Goal: Transaction & Acquisition: Purchase product/service

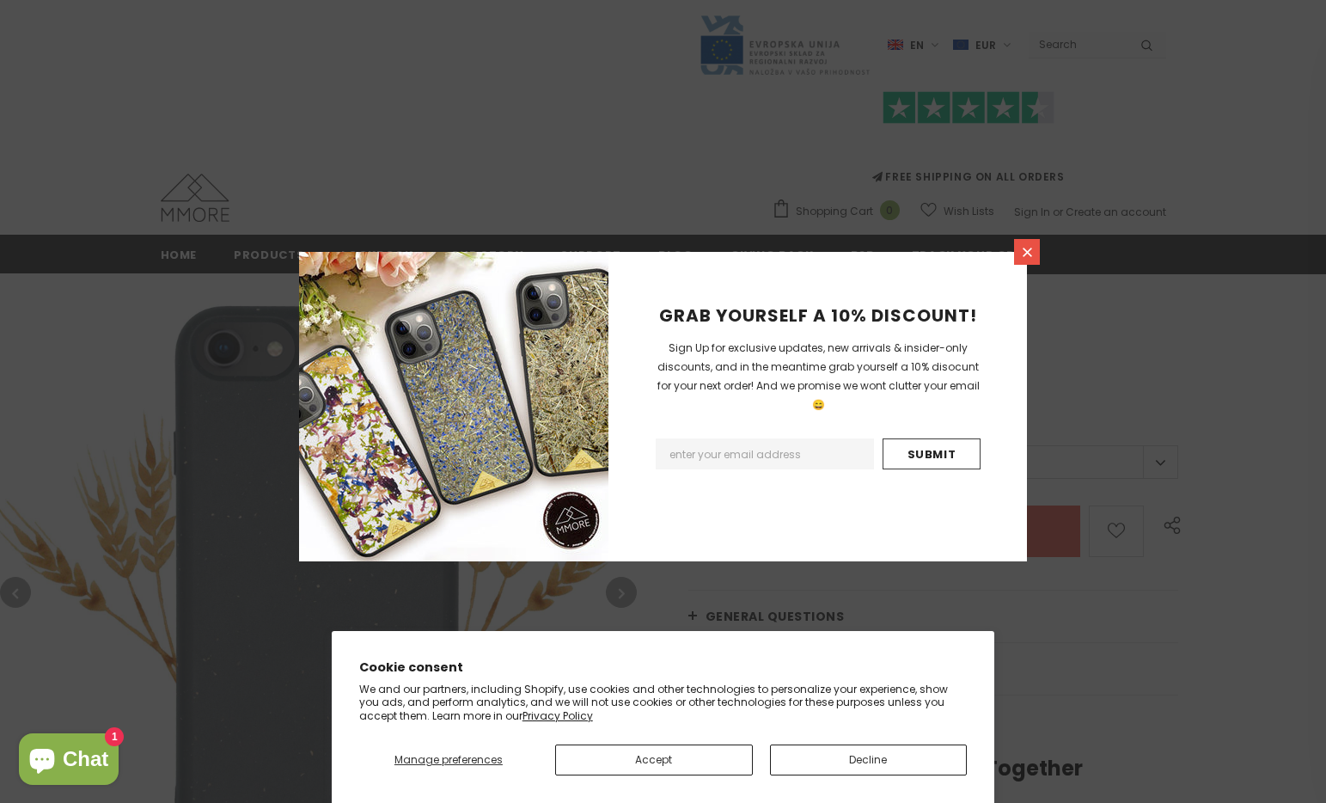
click at [1026, 250] on icon at bounding box center [1027, 252] width 9 height 9
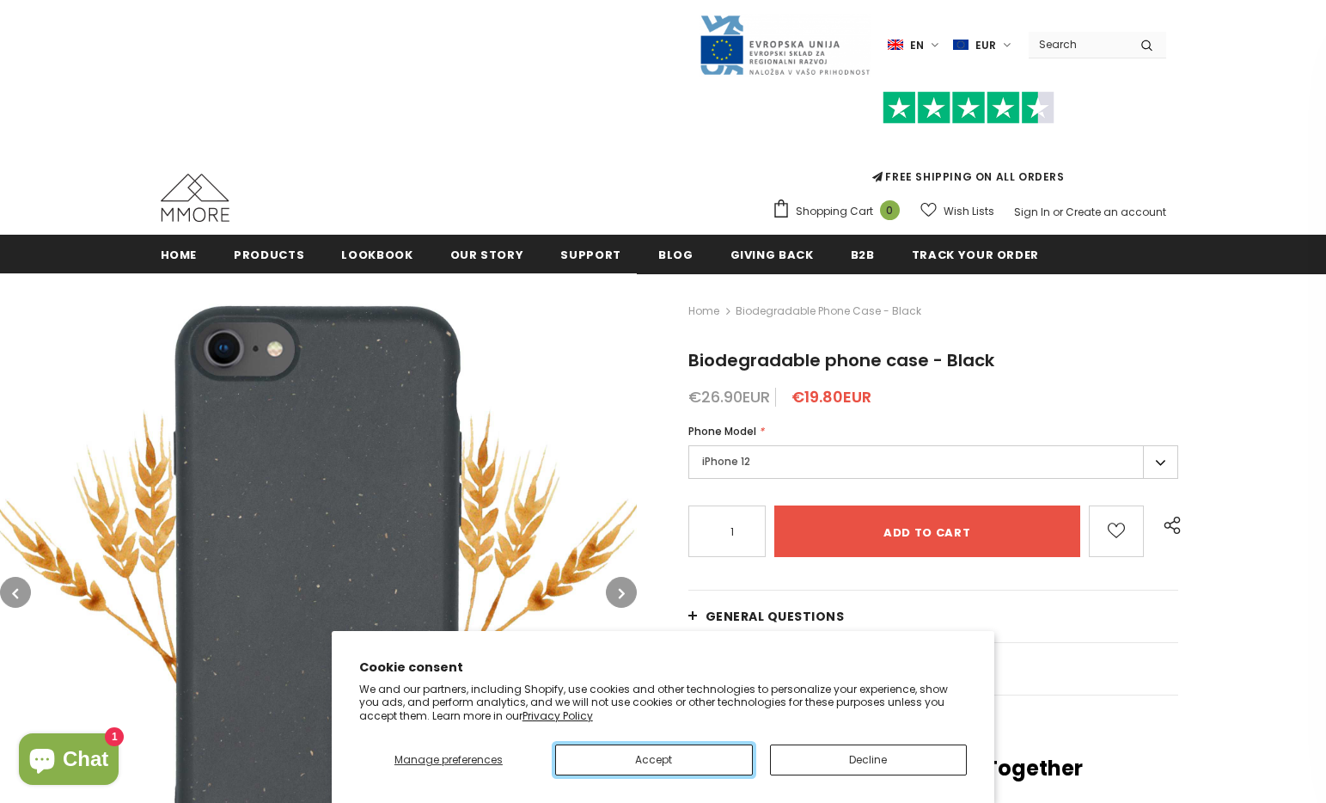
click at [702, 762] on button "Accept" at bounding box center [654, 759] width 198 height 31
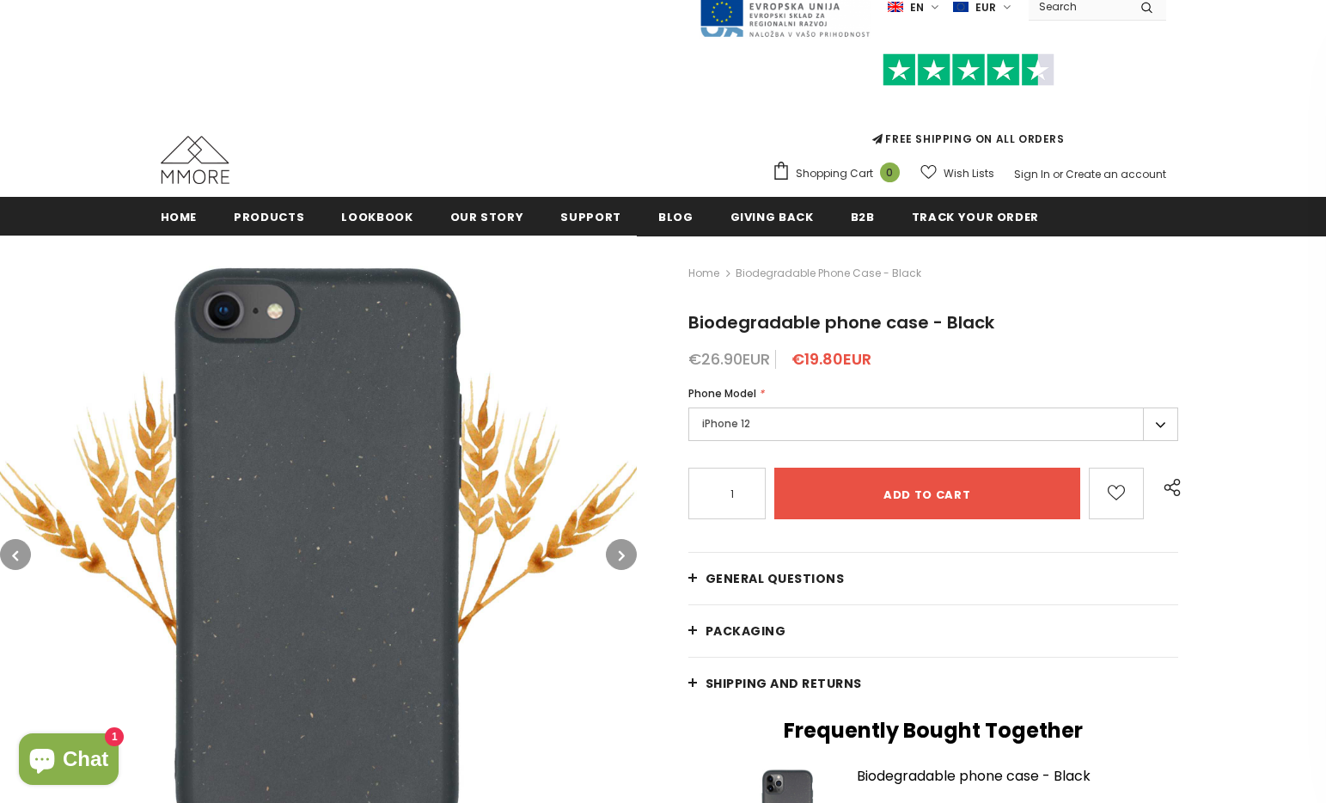
scroll to position [41, 0]
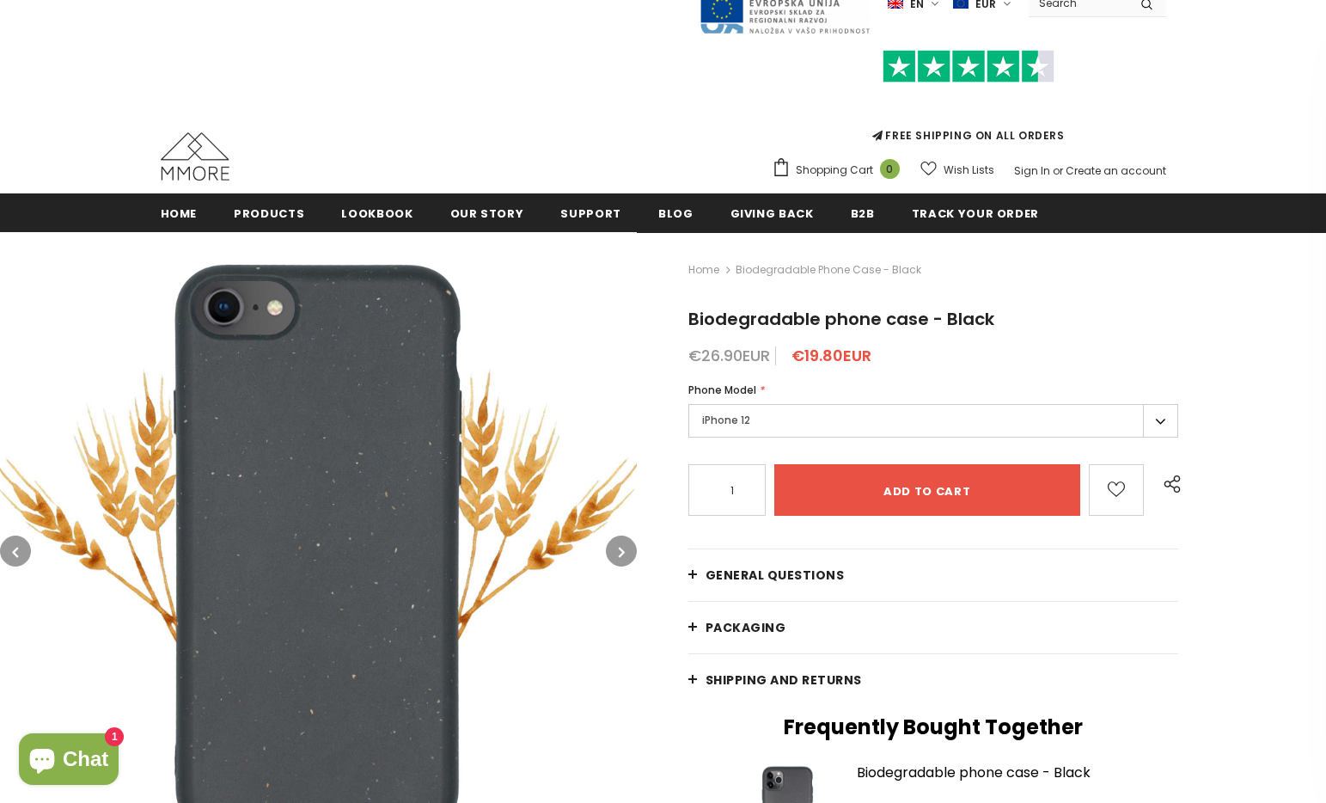
click at [725, 419] on label "iPhone 12" at bounding box center [934, 421] width 491 height 34
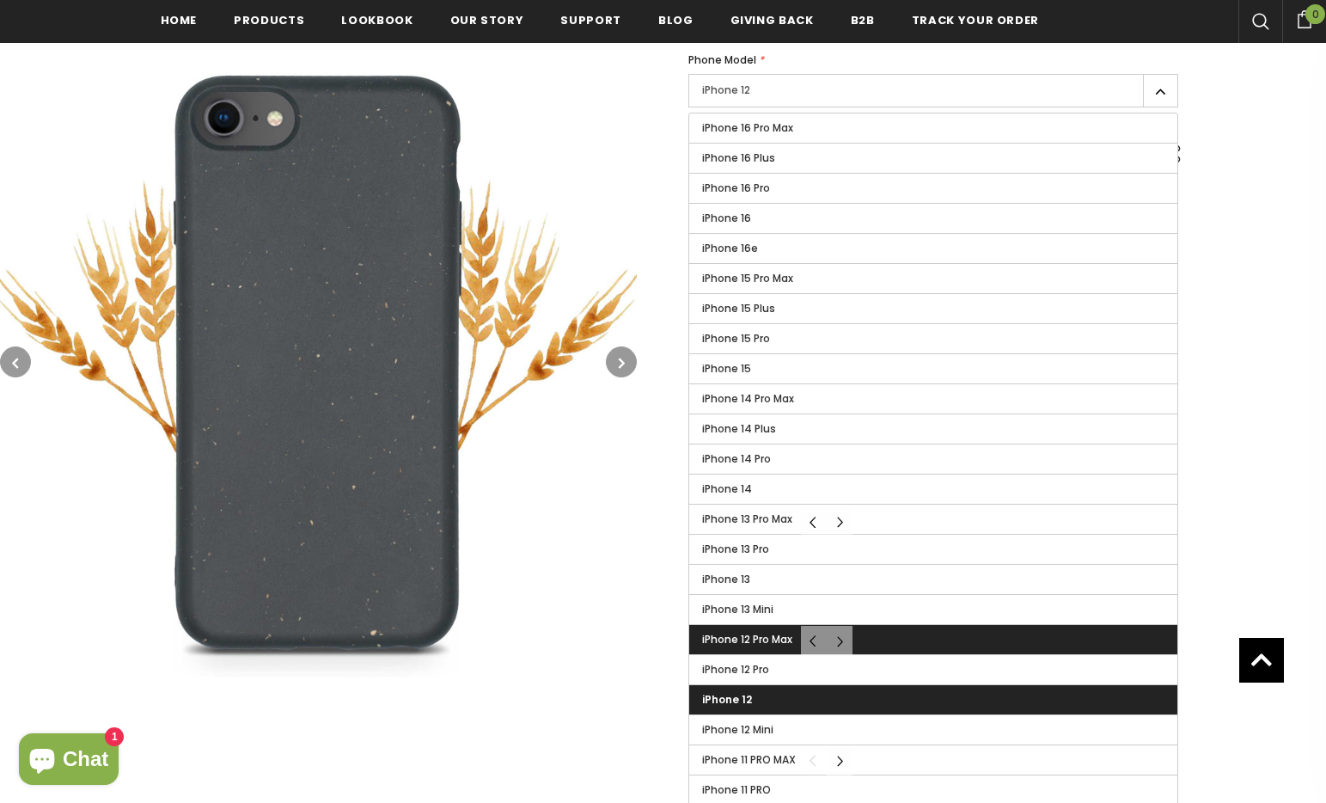
scroll to position [377, 0]
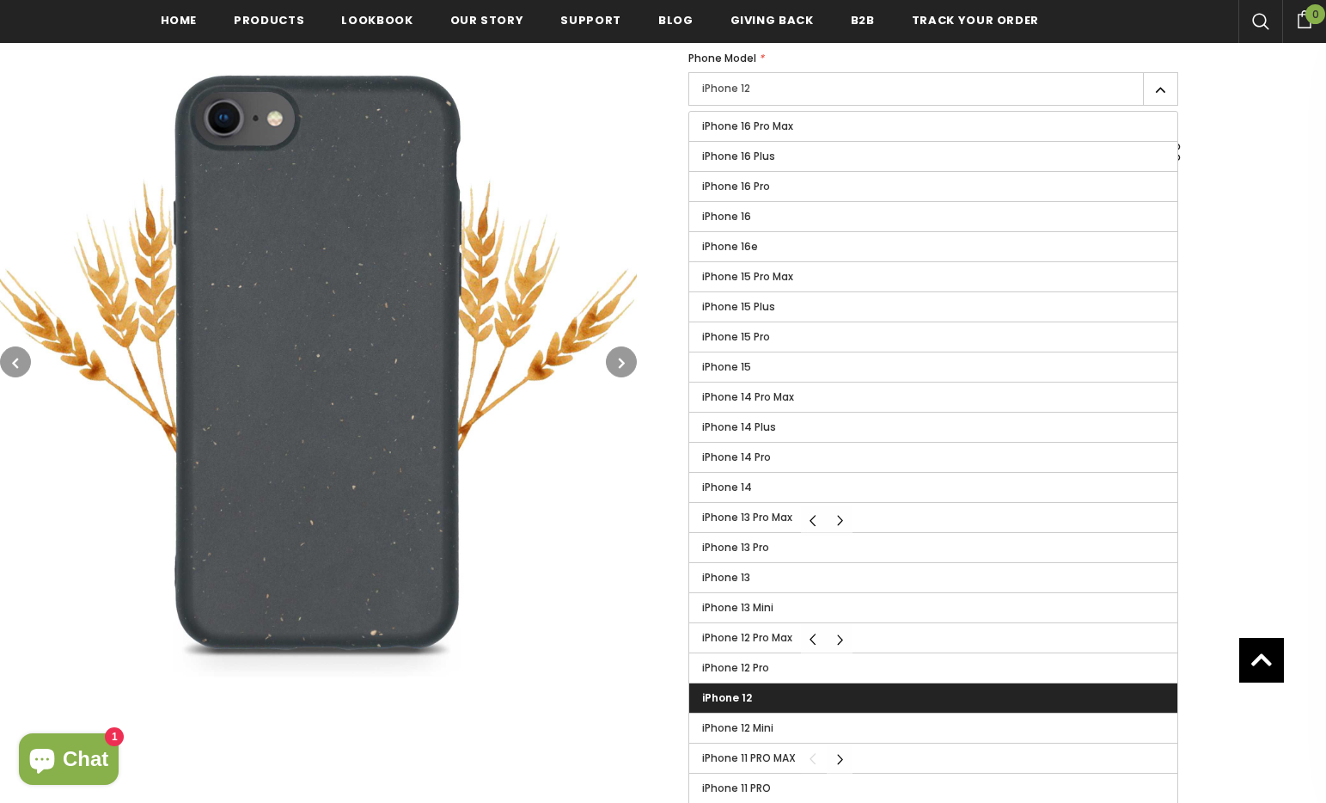
click at [724, 695] on span "iPhone 12" at bounding box center [727, 697] width 50 height 15
click at [0, 0] on input "iPhone 12" at bounding box center [0, 0] width 0 height 0
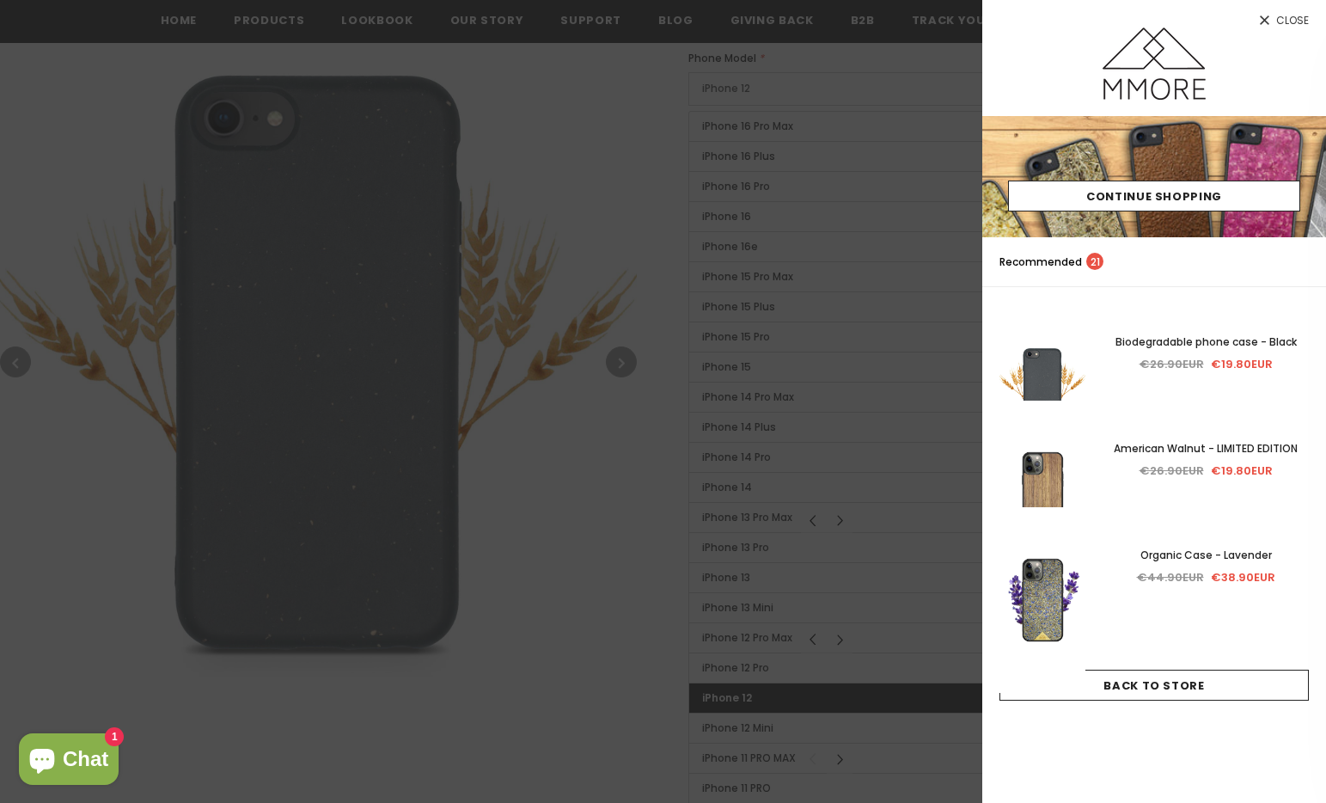
click at [505, 217] on div at bounding box center [663, 401] width 1326 height 803
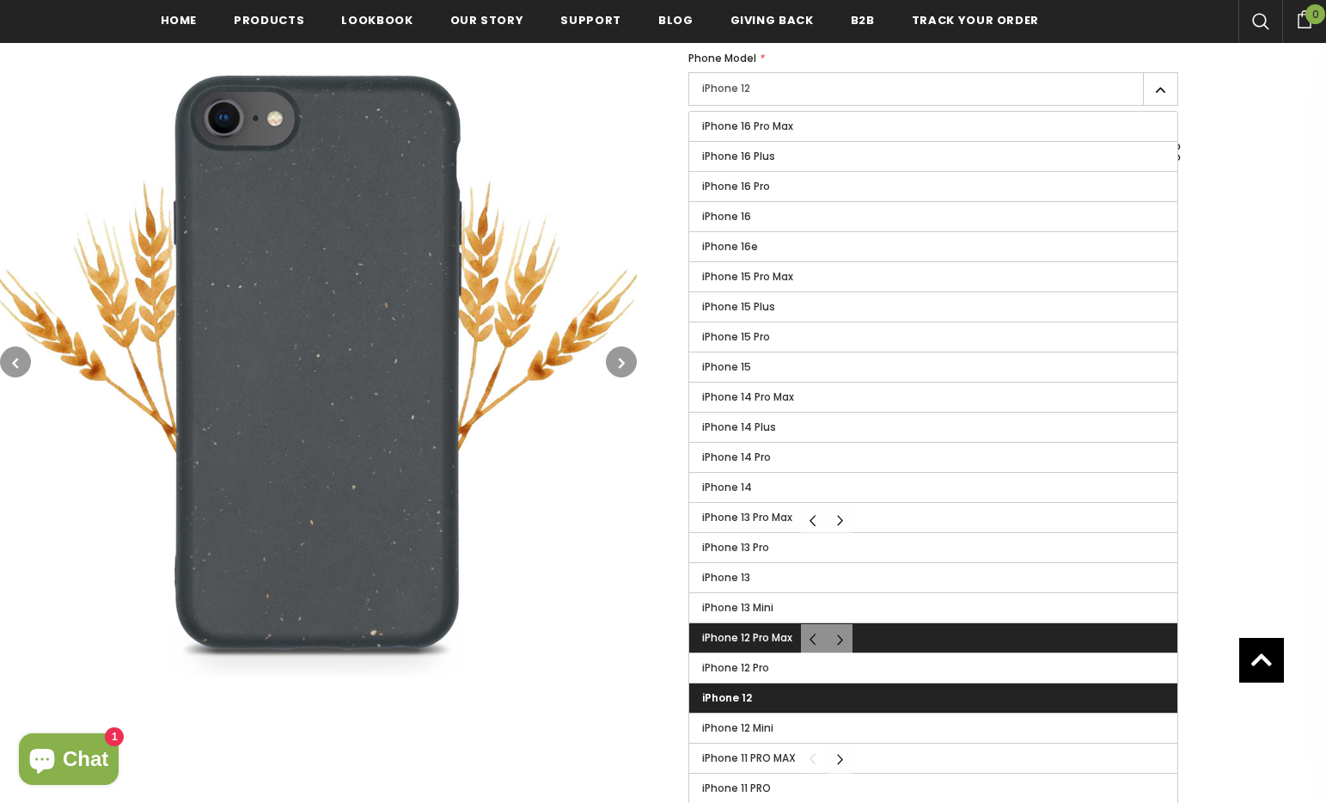
click at [740, 635] on span "iPhone 12 Pro Max" at bounding box center [747, 637] width 90 height 15
click at [0, 0] on input "iPhone 12 Pro Max" at bounding box center [0, 0] width 0 height 0
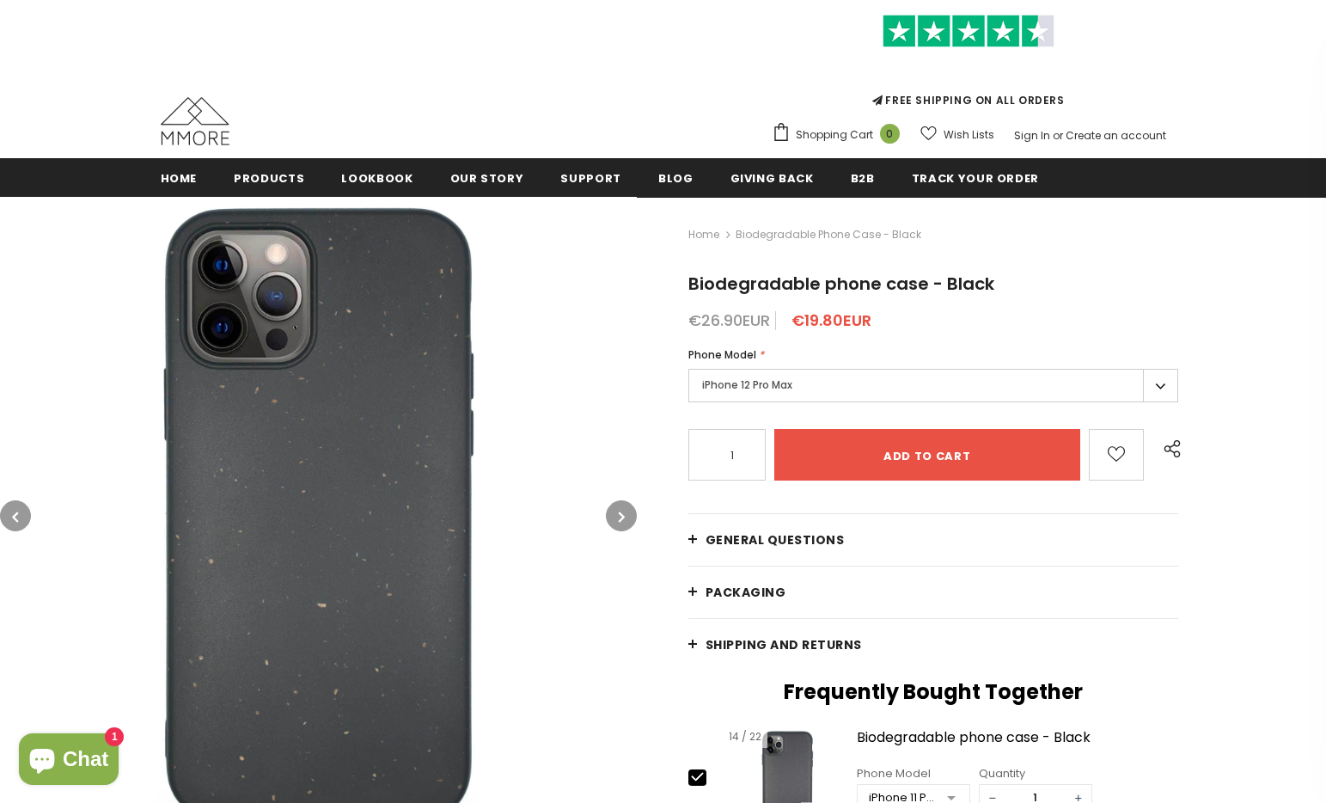
scroll to position [74, 0]
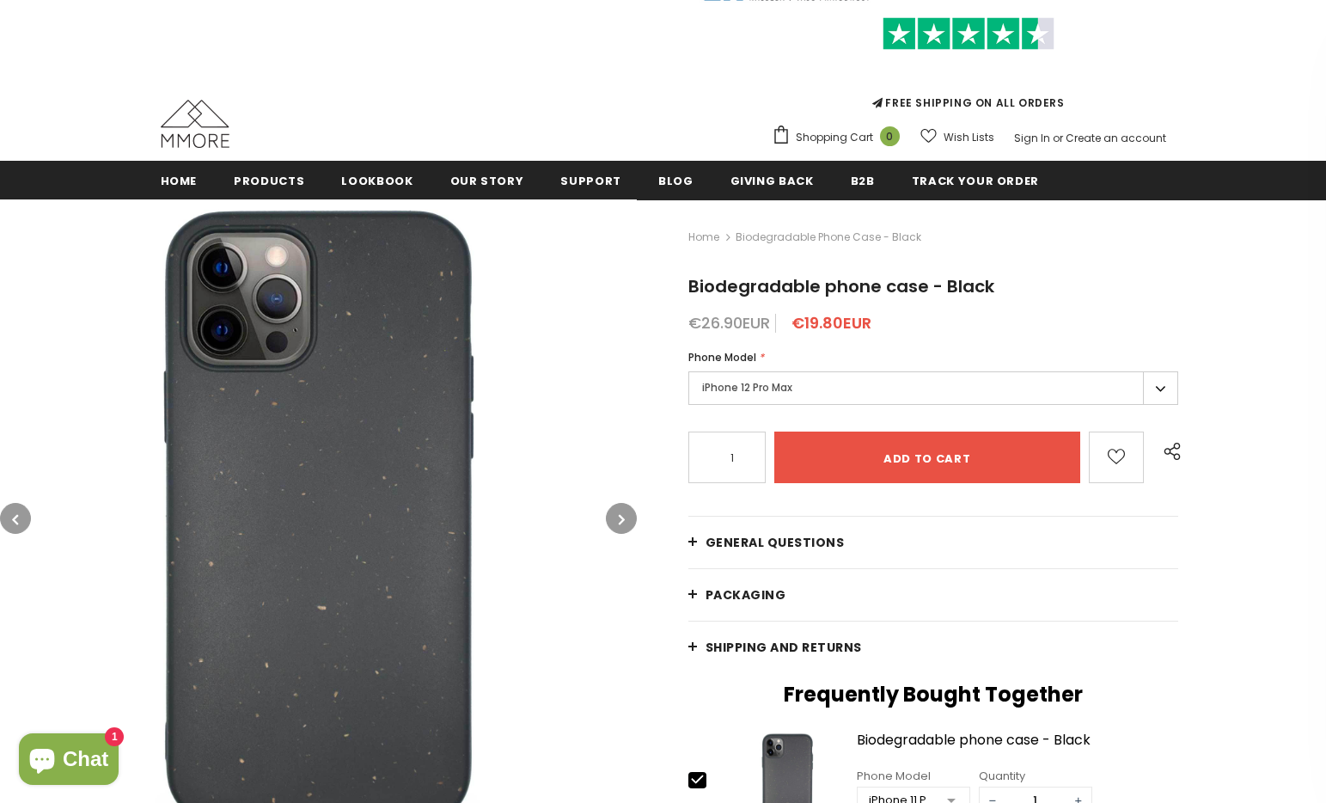
click at [780, 386] on label "iPhone 12 Pro Max" at bounding box center [934, 388] width 491 height 34
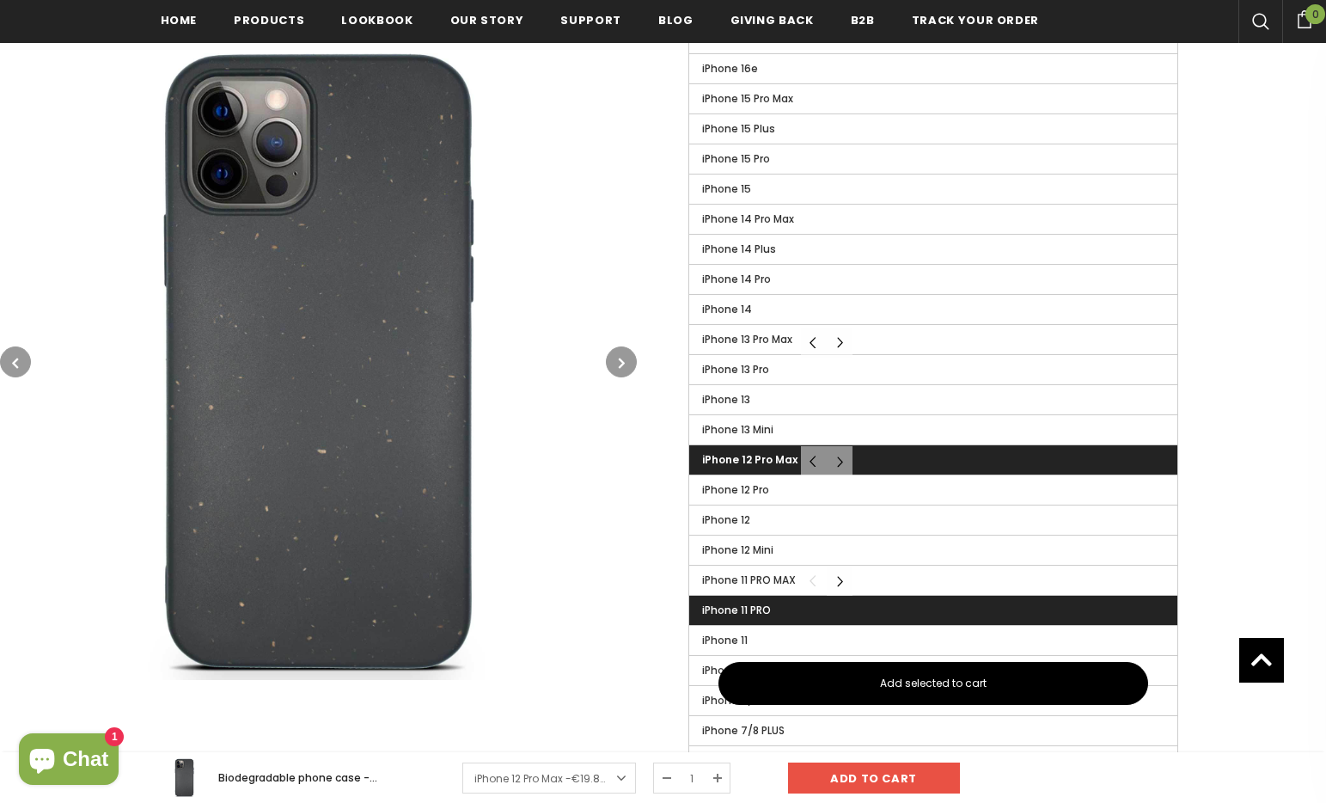
scroll to position [560, 0]
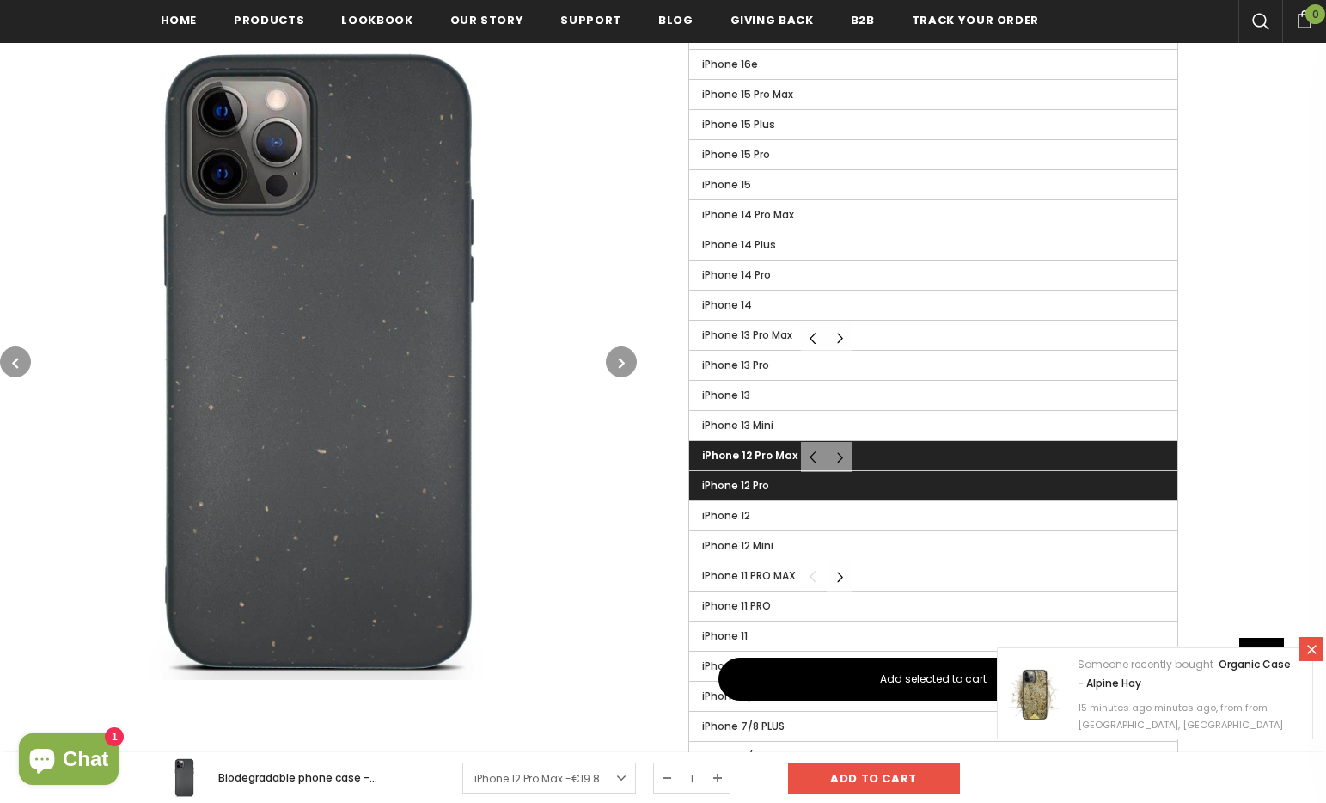
click at [725, 483] on span "iPhone 12 Pro" at bounding box center [735, 485] width 67 height 15
click at [0, 0] on input "iPhone 12 Pro" at bounding box center [0, 0] width 0 height 0
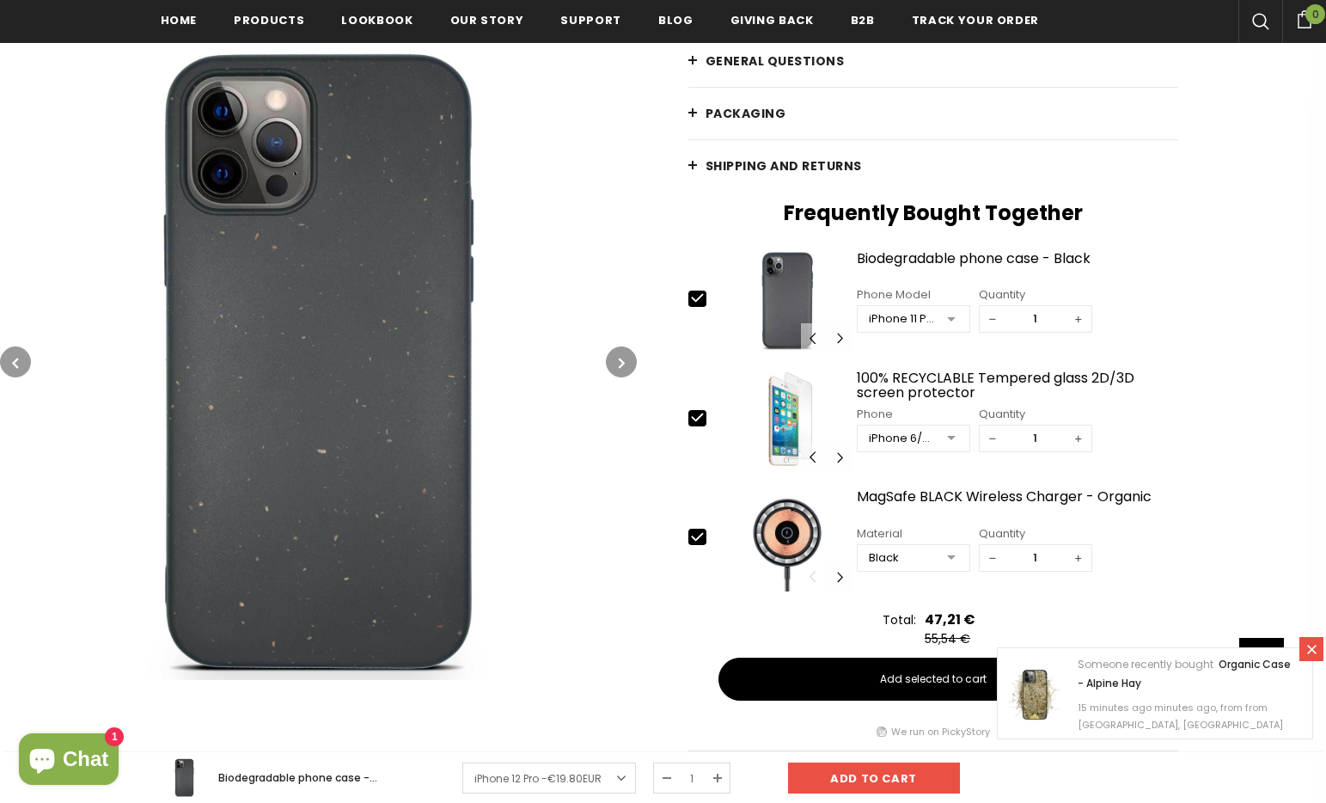
click at [950, 316] on div at bounding box center [951, 320] width 34 height 26
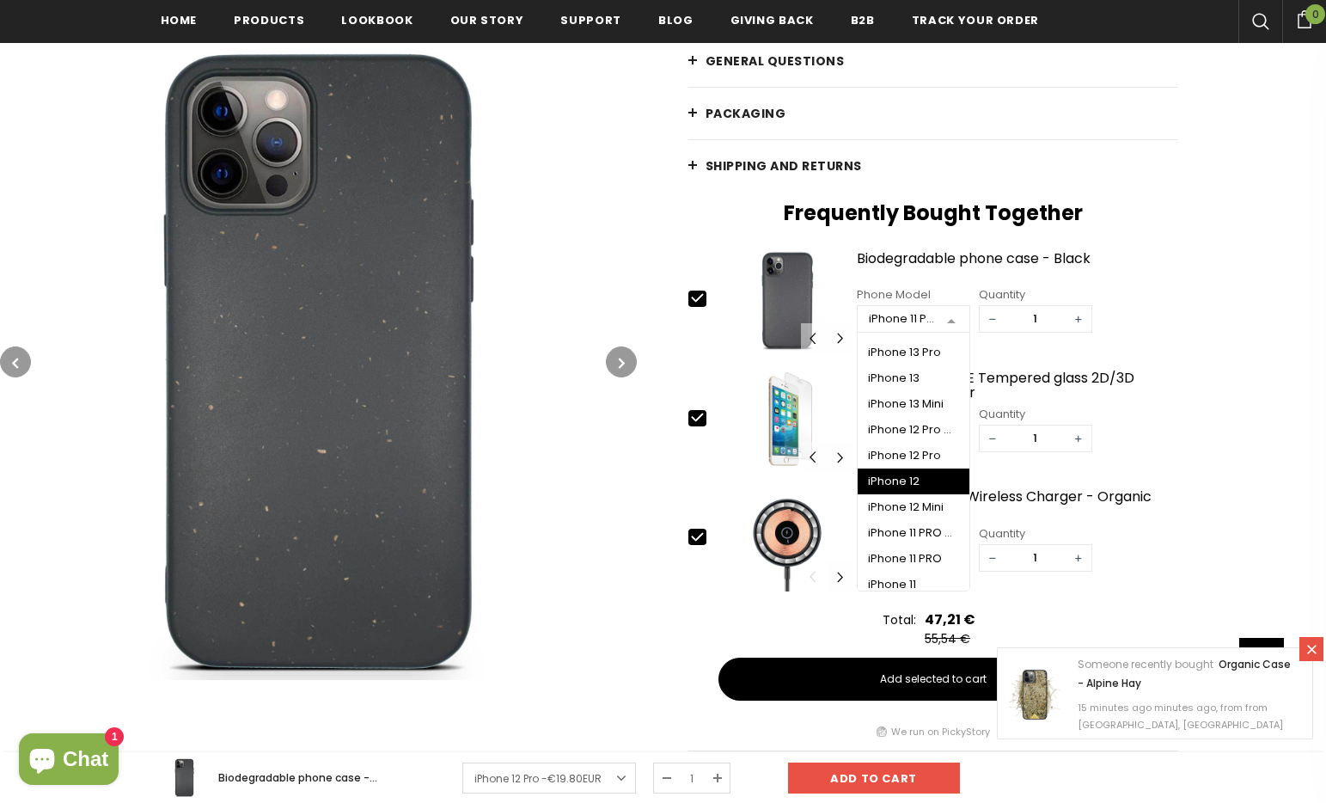
click at [925, 477] on div "iPhone 12" at bounding box center [913, 482] width 91 height 14
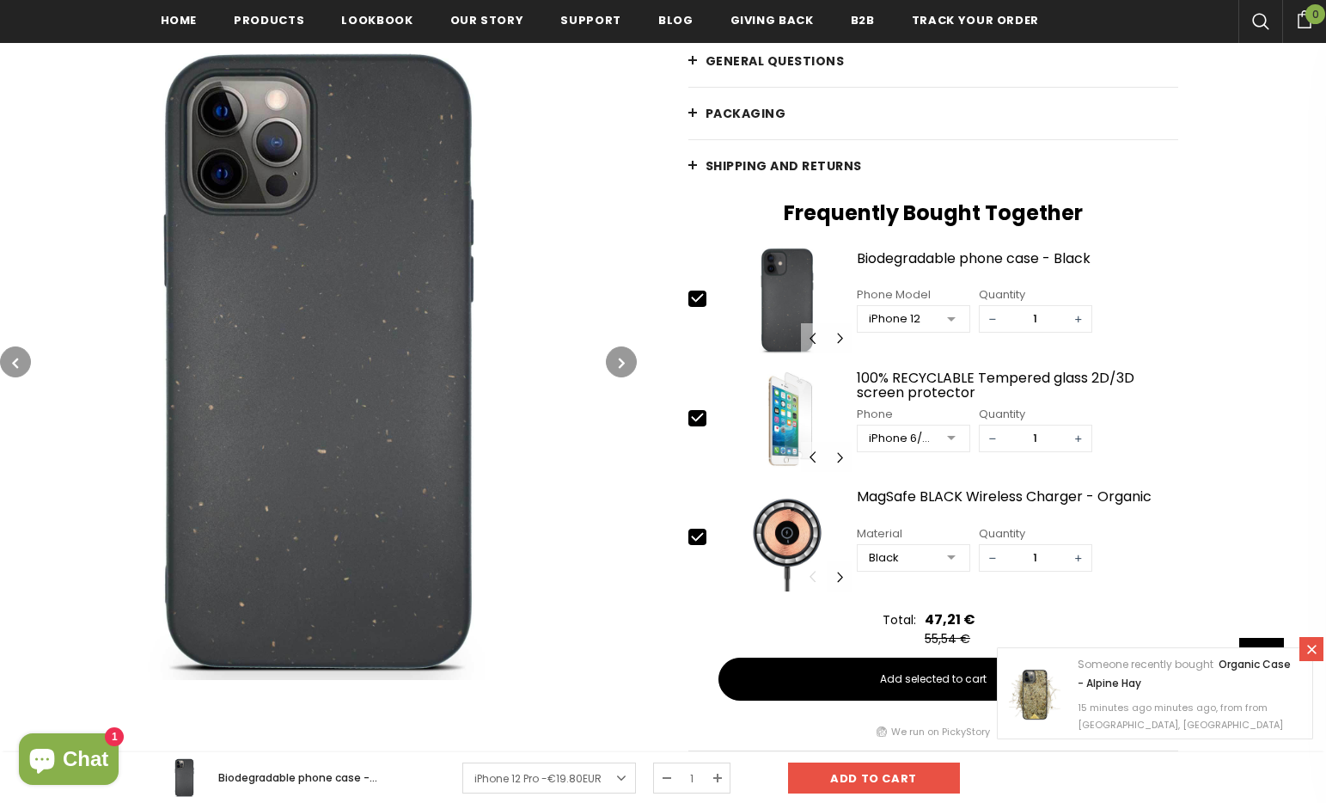
click at [1119, 293] on div "Phone Model iPhone 12 iPhone 16 Pro Max iPhone 16 Plus iPhone 16 Pro iPhone 16 …" at bounding box center [1018, 307] width 322 height 52
click at [992, 262] on div "Biodegradable phone case - Black" at bounding box center [1018, 266] width 322 height 30
